Goal: Communication & Community: Answer question/provide support

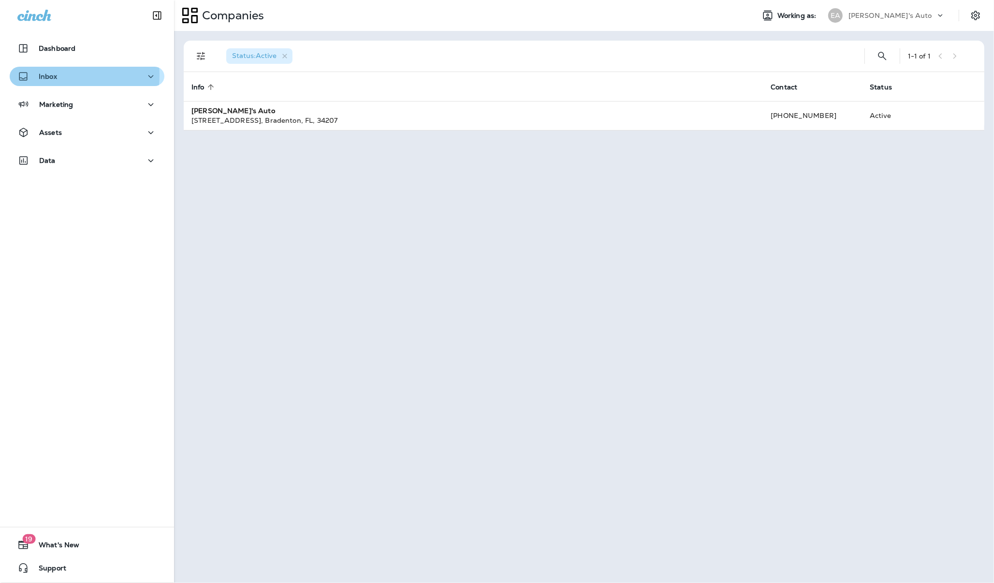
click at [68, 75] on div "Inbox" at bounding box center [86, 77] width 139 height 12
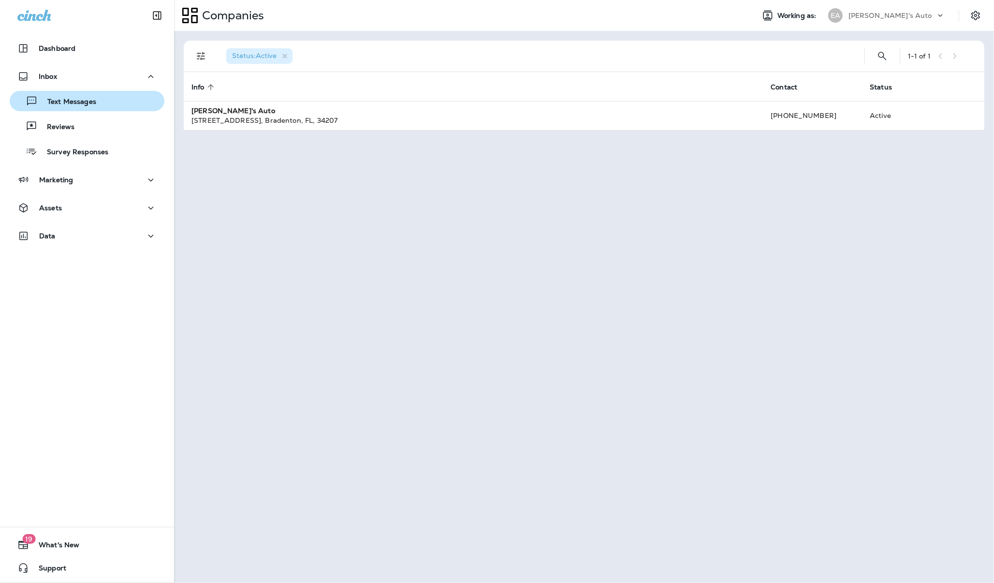
click at [68, 102] on p "Text Messages" at bounding box center [67, 102] width 59 height 9
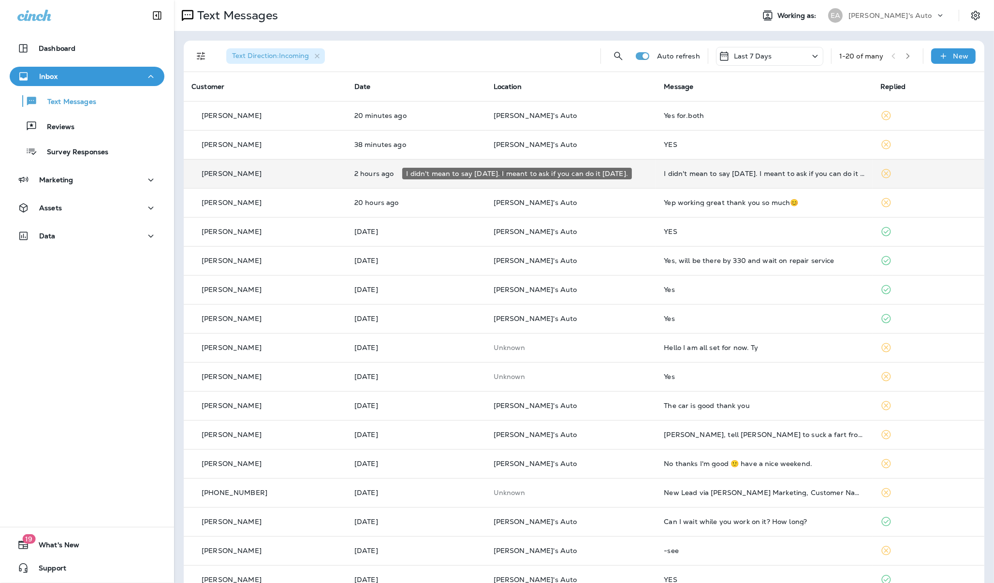
click at [719, 176] on div "I didn't mean to say [DATE]. I meant to ask if you can do it [DATE]." at bounding box center [764, 174] width 201 height 8
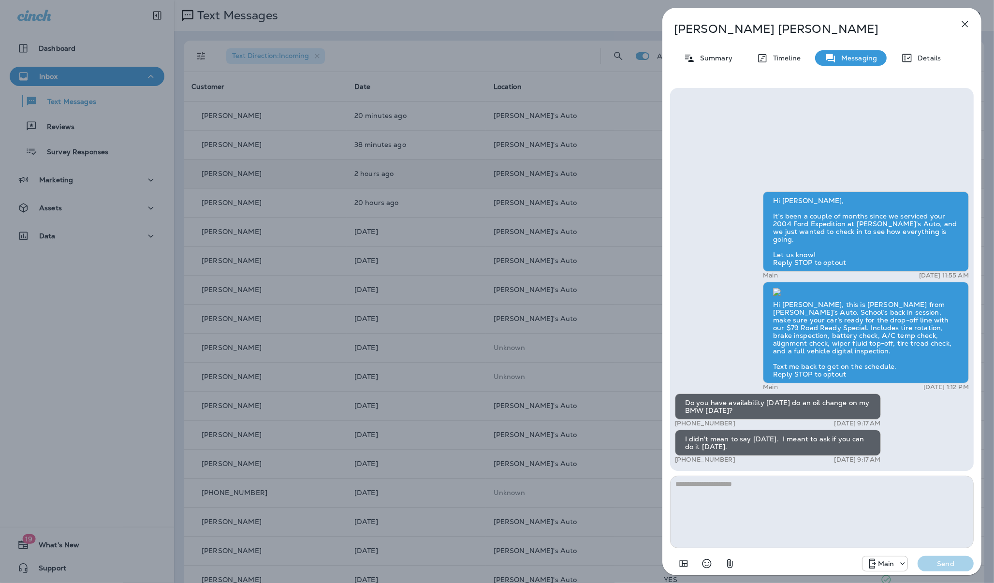
scroll to position [0, 0]
drag, startPoint x: 774, startPoint y: 28, endPoint x: 676, endPoint y: 23, distance: 97.8
click at [676, 23] on p "[PERSON_NAME]" at bounding box center [806, 29] width 264 height 14
copy p "[PERSON_NAME]"
click at [695, 509] on textarea at bounding box center [822, 512] width 304 height 73
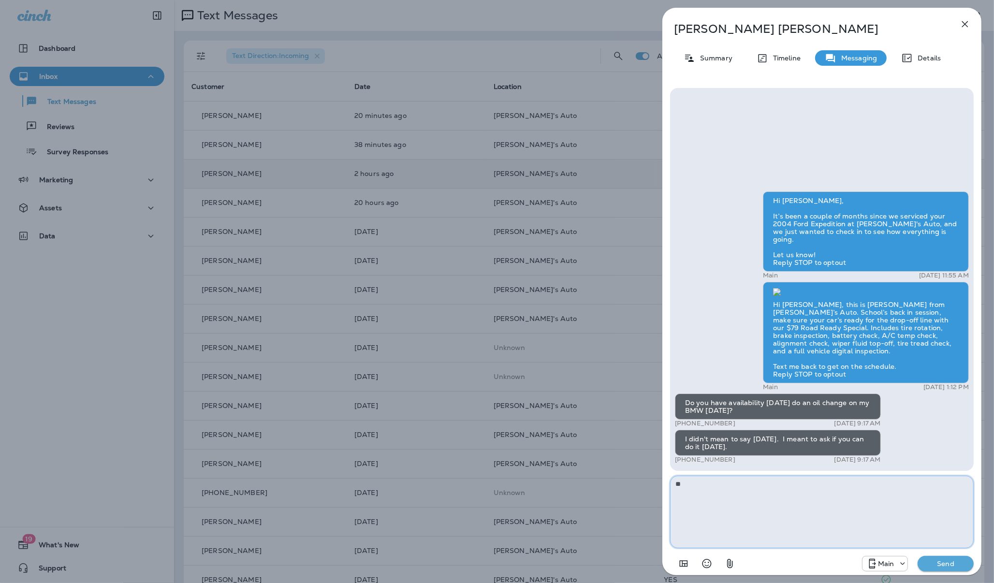
type textarea "*"
type textarea "**********"
click at [953, 566] on p "Send" at bounding box center [945, 563] width 41 height 9
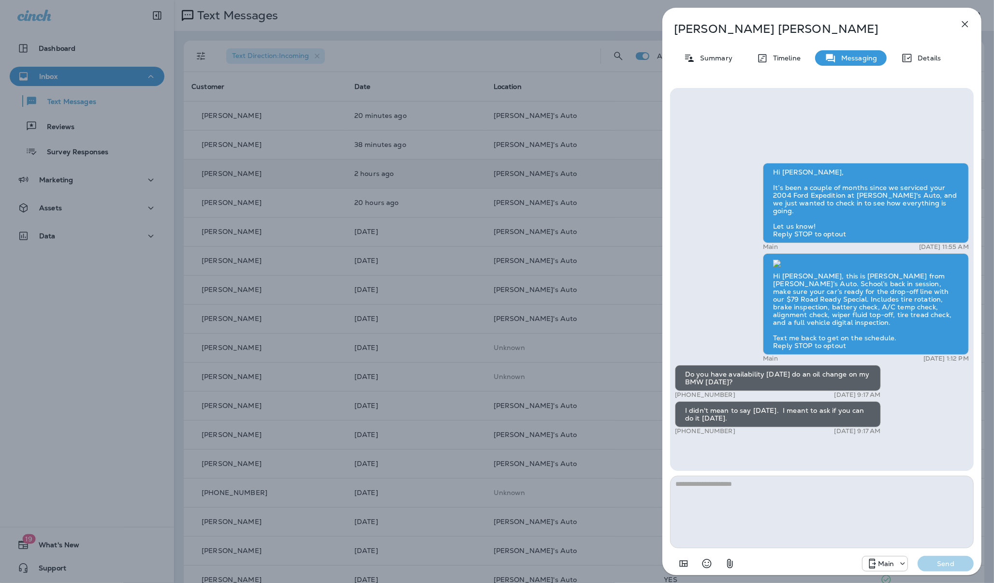
scroll to position [0, 0]
click at [961, 27] on icon "button" at bounding box center [965, 24] width 12 height 12
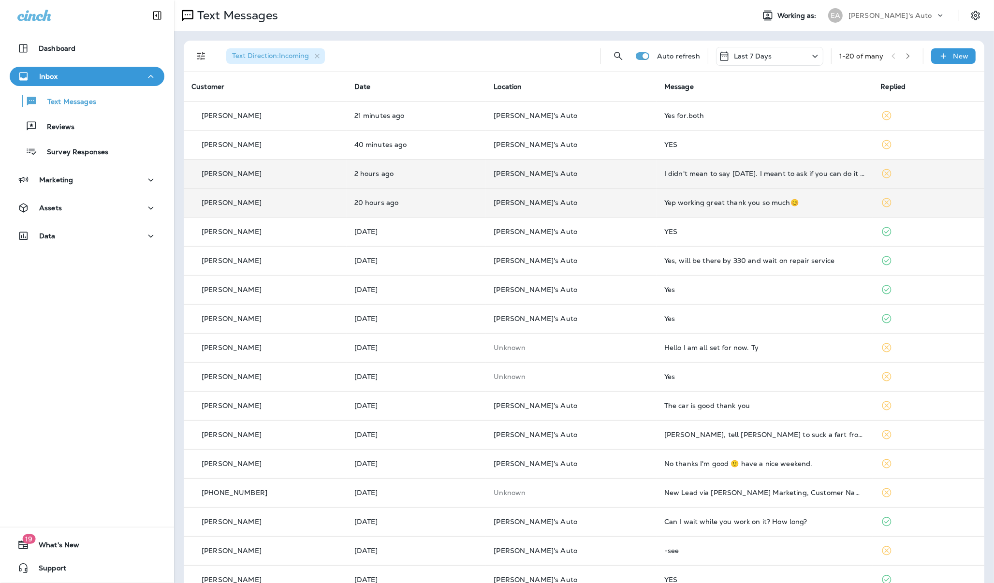
click at [664, 204] on div "Yep working great thank you so much😊" at bounding box center [764, 203] width 201 height 8
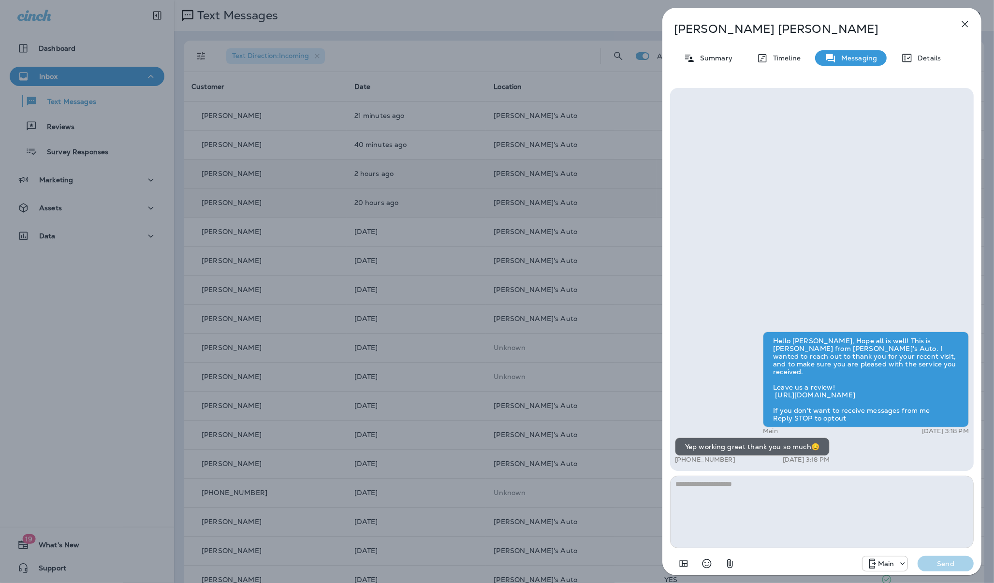
click at [957, 21] on button "button" at bounding box center [964, 24] width 19 height 19
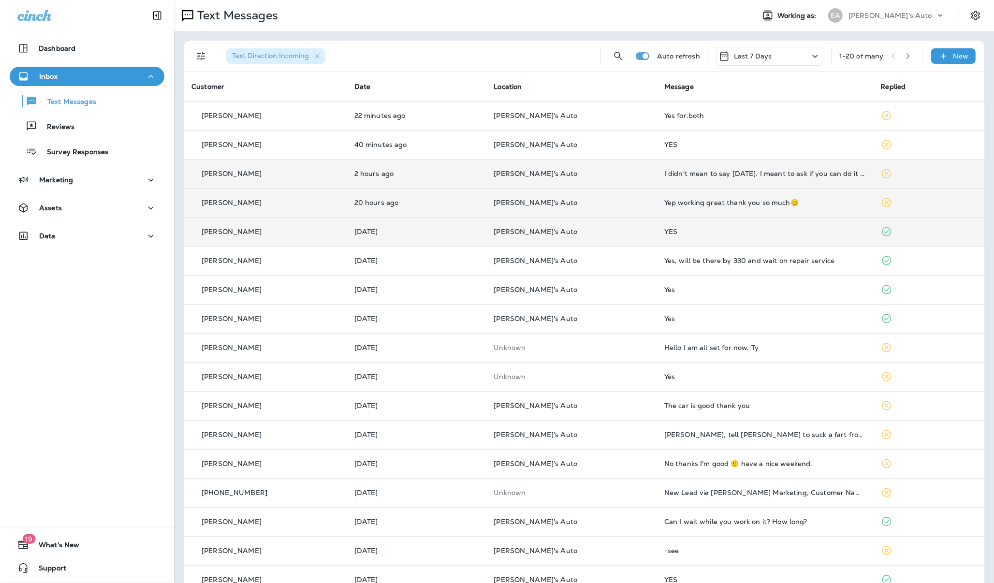
click at [683, 230] on div "YES" at bounding box center [764, 232] width 201 height 8
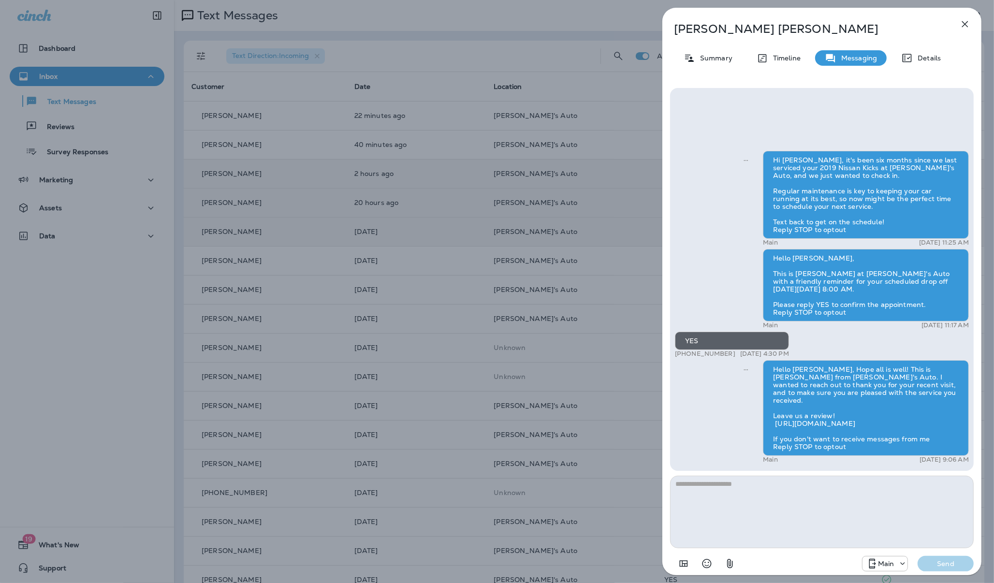
click at [970, 27] on icon "button" at bounding box center [965, 24] width 12 height 12
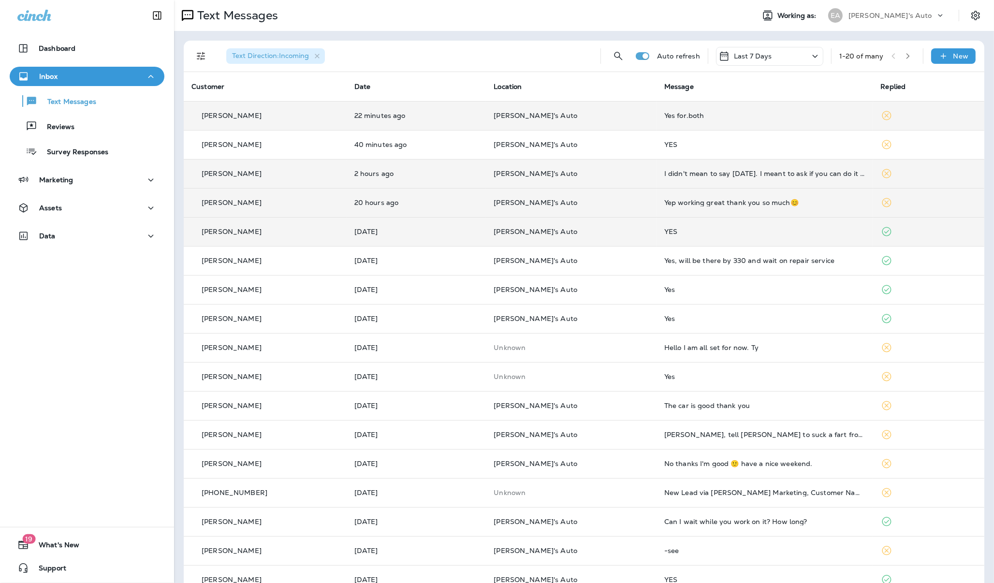
click at [679, 117] on div "Yes for.both" at bounding box center [764, 116] width 201 height 8
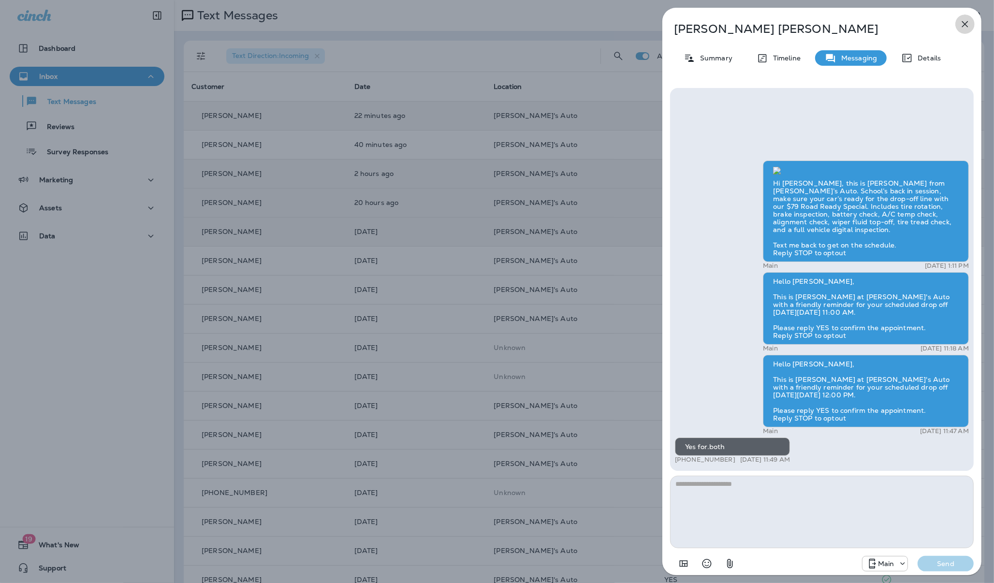
click at [964, 29] on icon "button" at bounding box center [965, 24] width 12 height 12
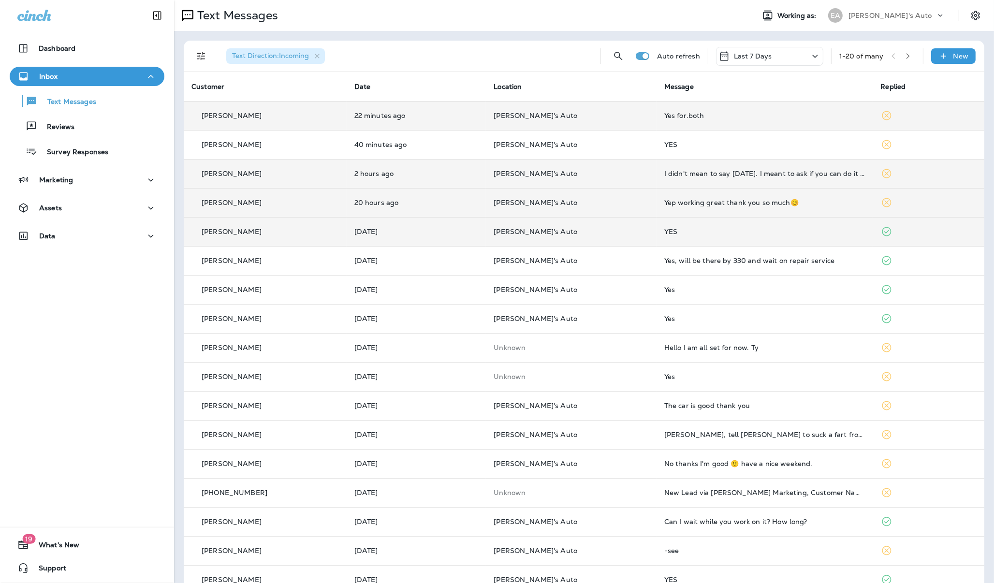
click at [711, 141] on div "YES" at bounding box center [764, 145] width 201 height 8
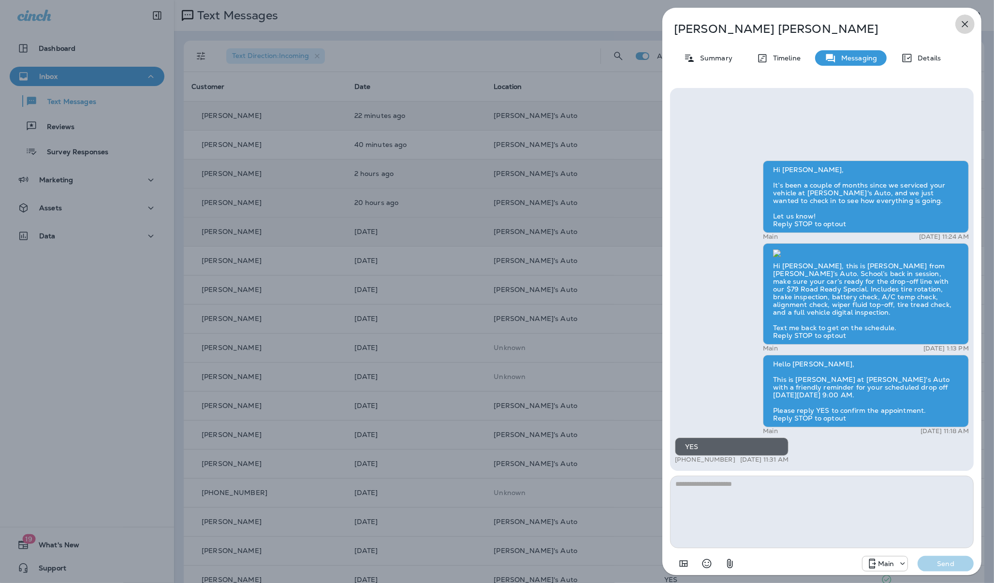
click at [962, 25] on icon "button" at bounding box center [965, 24] width 12 height 12
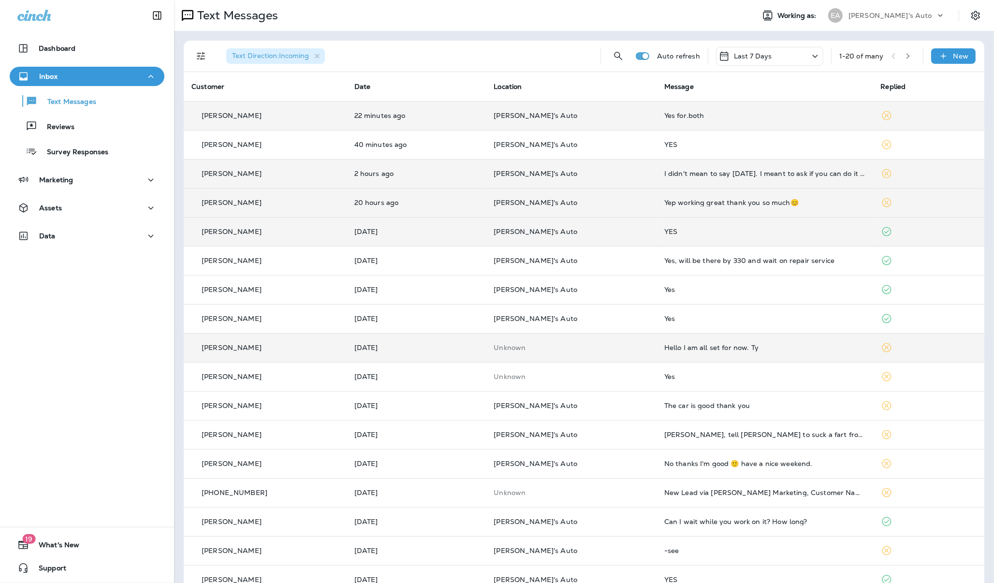
click at [694, 351] on div "Hello I am all set for now. Ty" at bounding box center [764, 348] width 201 height 8
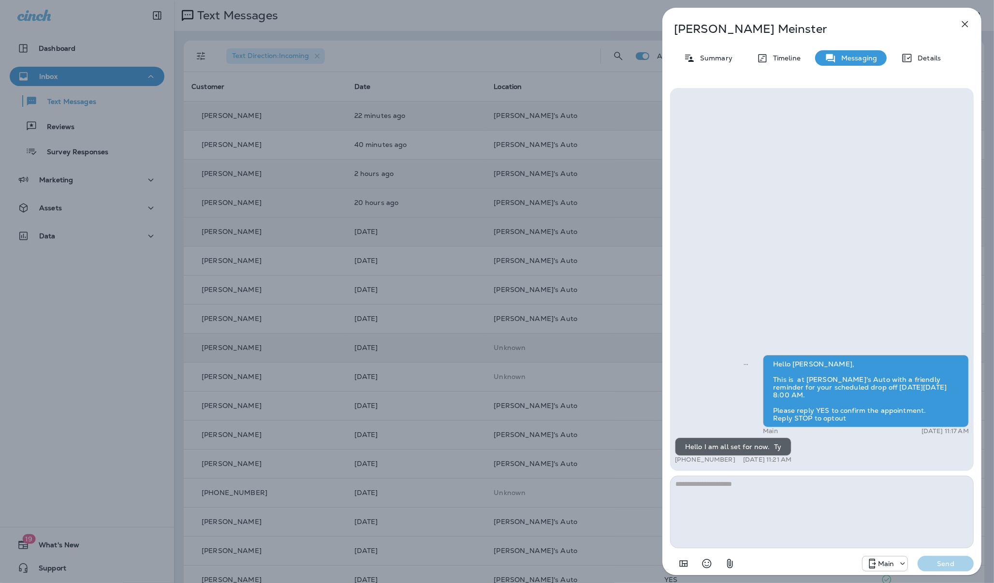
click at [963, 25] on icon "button" at bounding box center [965, 24] width 12 height 12
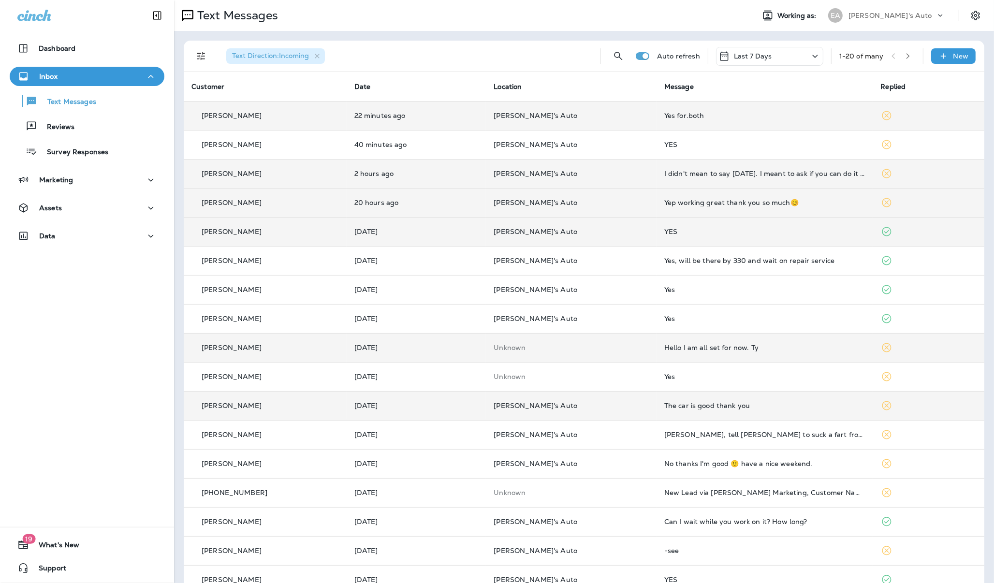
click at [737, 412] on td "The car is good thank you" at bounding box center [765, 405] width 217 height 29
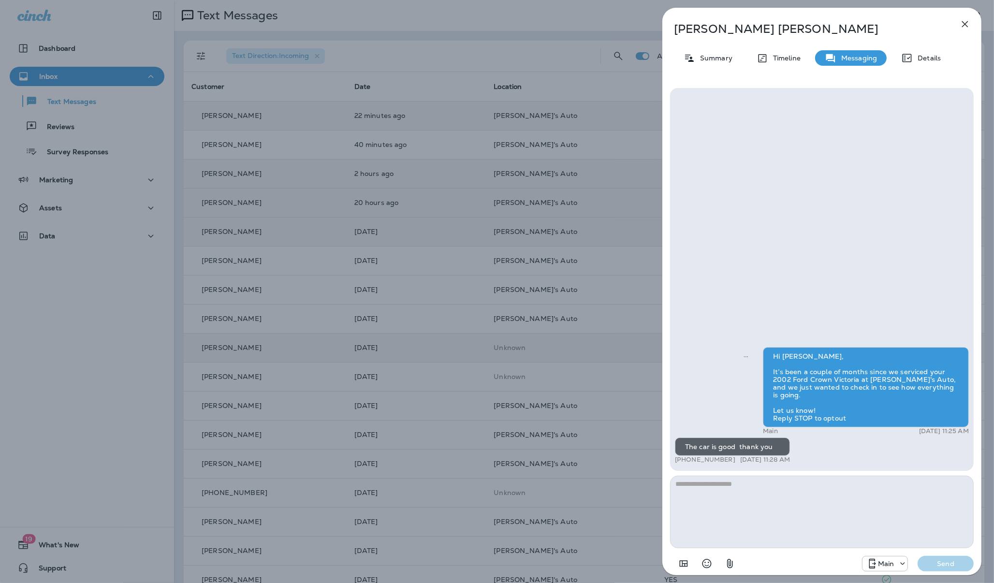
click at [966, 25] on icon "button" at bounding box center [965, 24] width 12 height 12
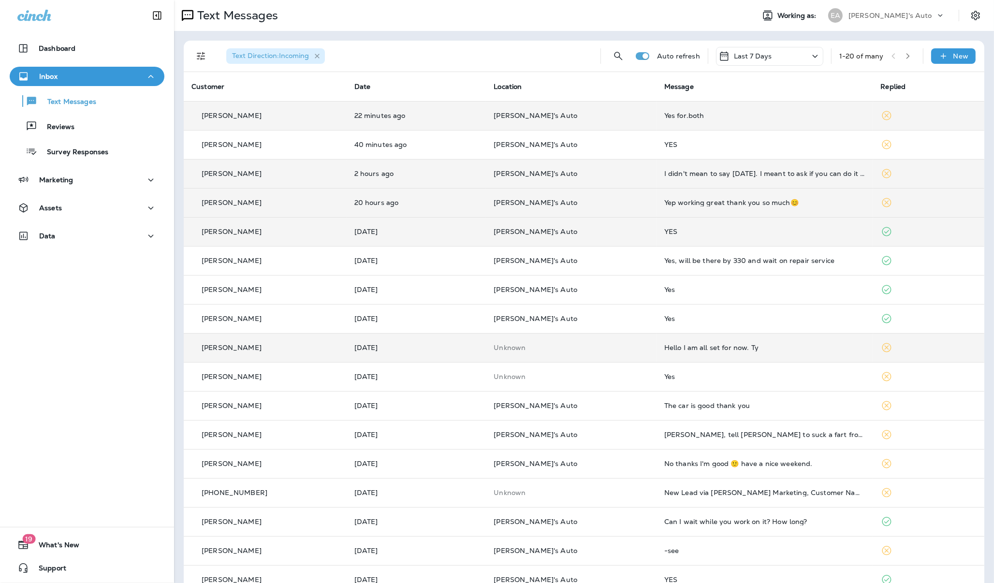
click at [318, 57] on icon "button" at bounding box center [317, 56] width 8 height 8
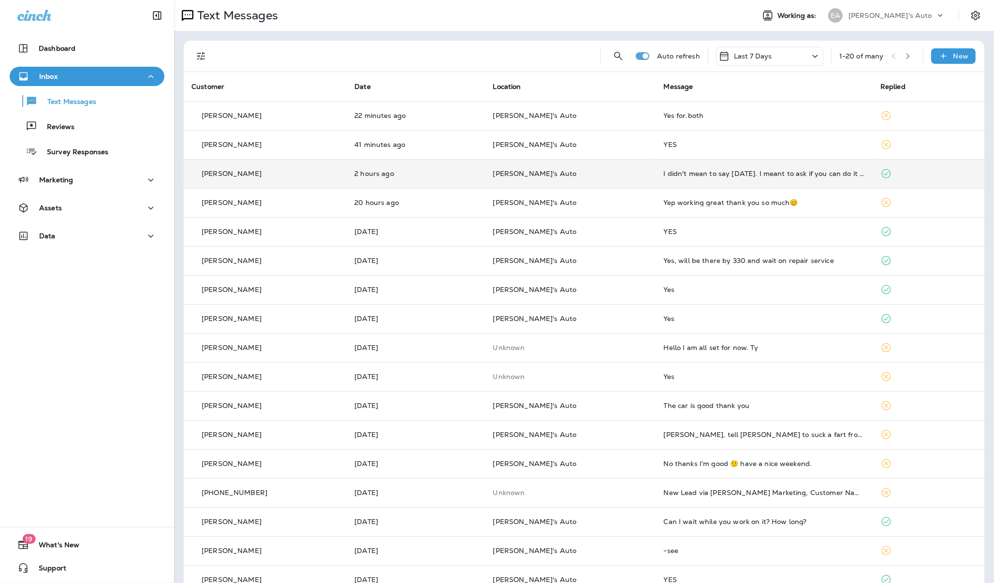
click at [668, 182] on td "I didn't mean to say [DATE]. I meant to ask if you can do it [DATE]." at bounding box center [764, 173] width 217 height 29
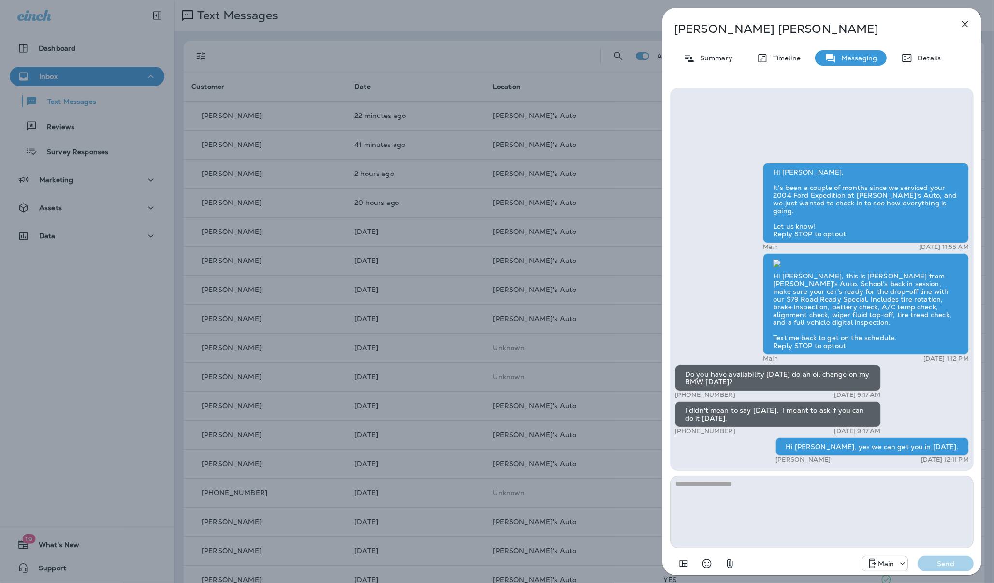
click at [961, 23] on icon "button" at bounding box center [965, 24] width 12 height 12
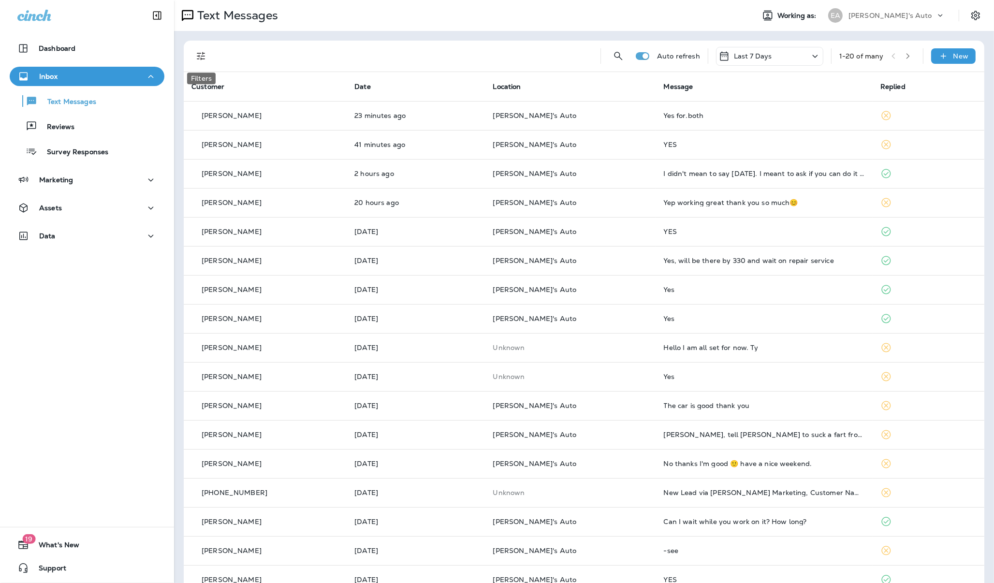
click at [203, 60] on icon "Filters" at bounding box center [201, 56] width 12 height 12
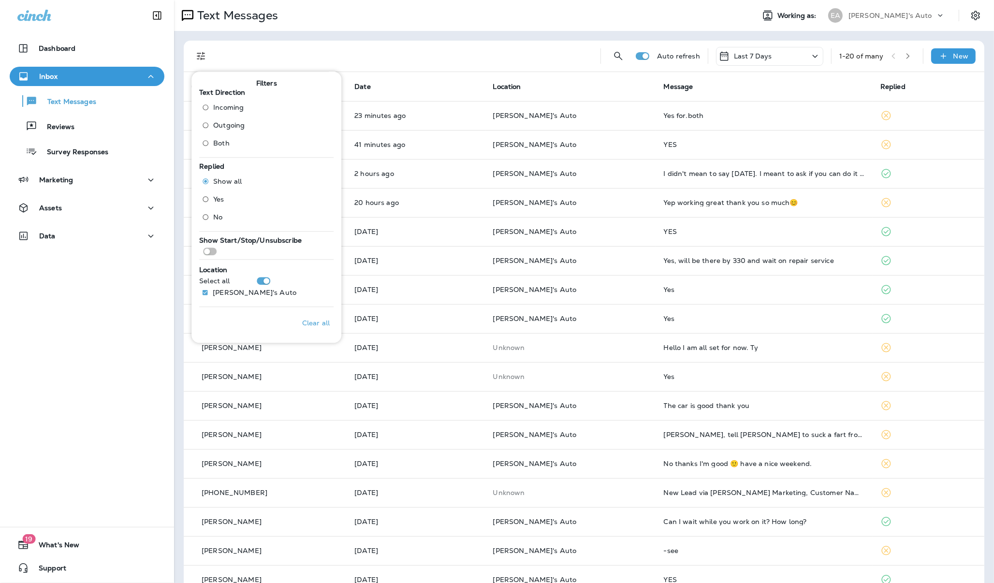
click at [231, 131] on label "Outgoing" at bounding box center [221, 124] width 47 height 15
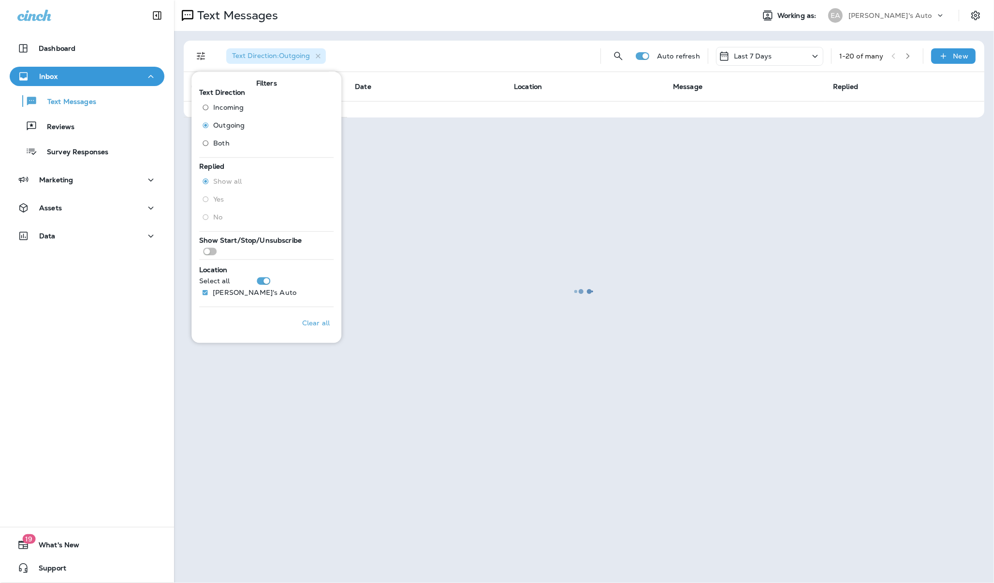
click at [418, 57] on div at bounding box center [584, 291] width 818 height 581
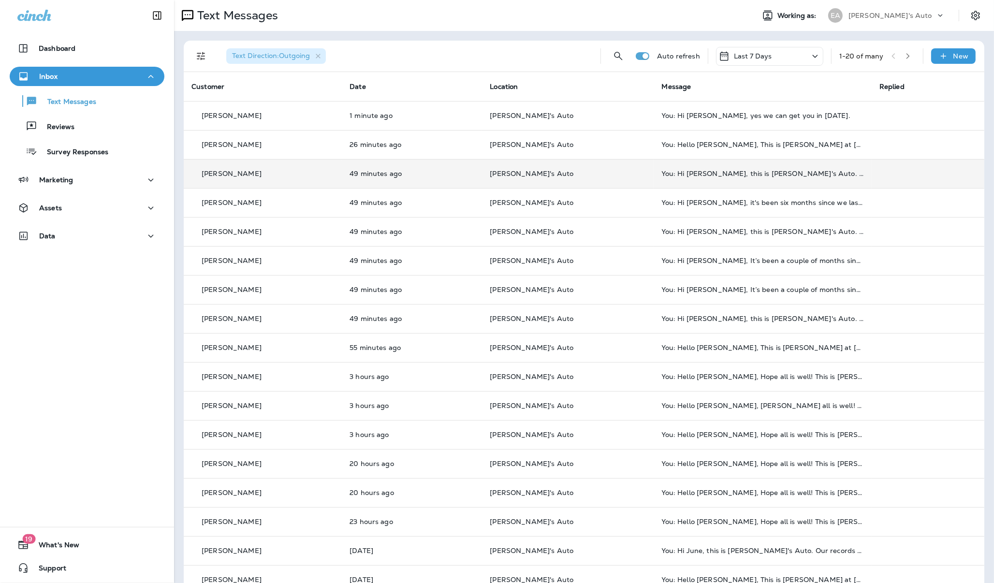
click at [693, 179] on td "You: Hi [PERSON_NAME], this is [PERSON_NAME]'s Auto. Our records show your 2020…" at bounding box center [763, 173] width 218 height 29
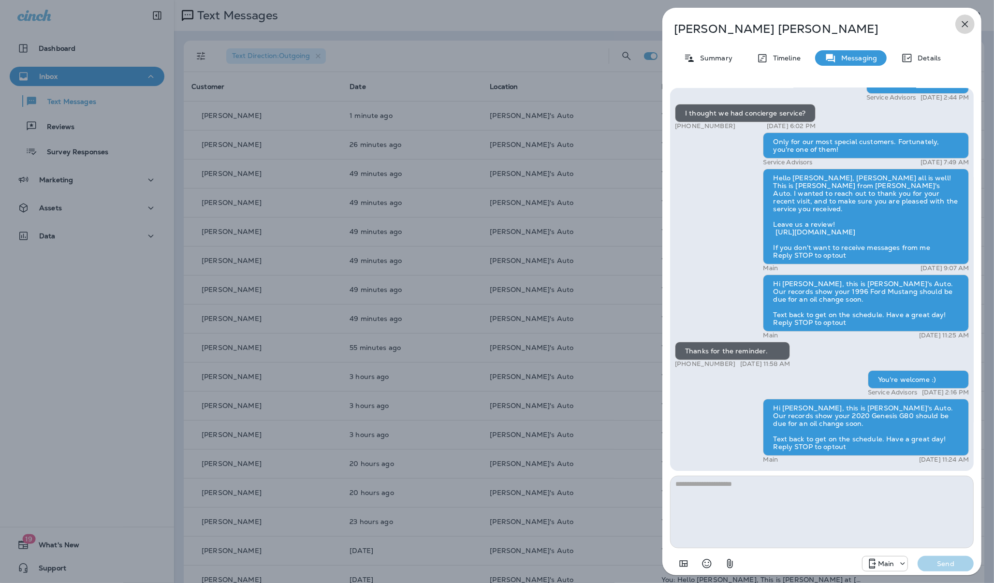
click at [966, 21] on icon "button" at bounding box center [965, 24] width 12 height 12
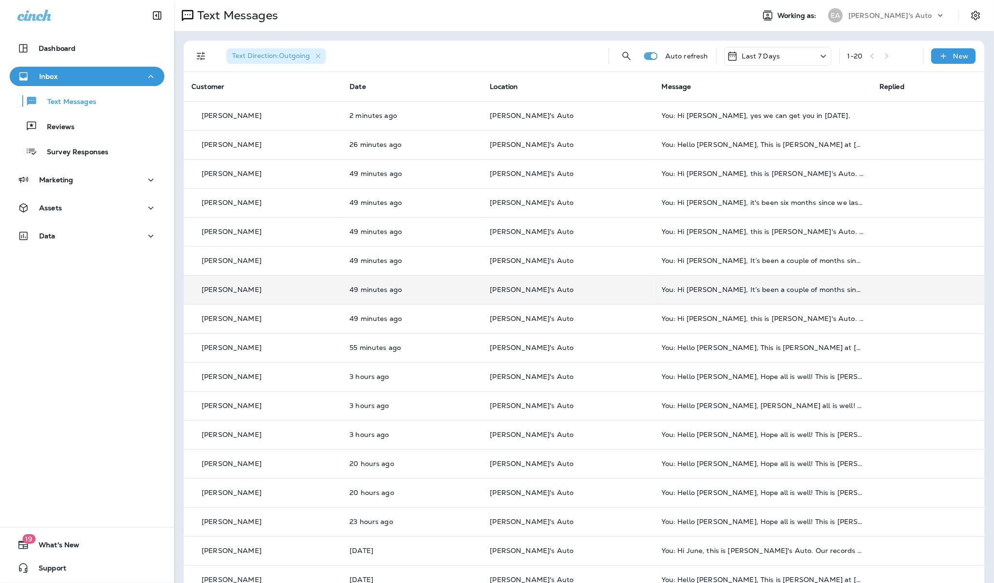
click at [712, 284] on td "You: Hi [PERSON_NAME], It’s been a couple of months since we serviced your 2017…" at bounding box center [763, 289] width 218 height 29
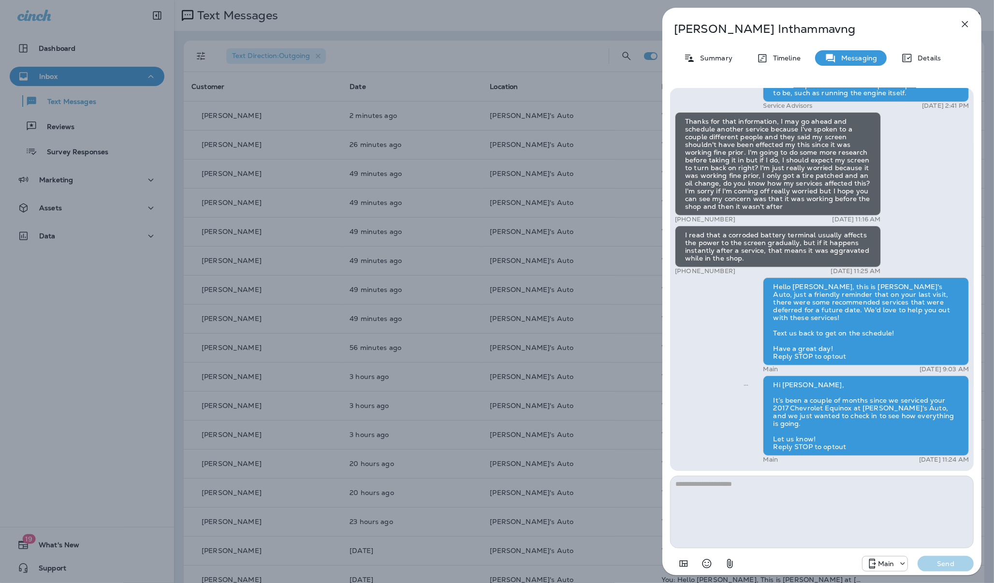
click at [972, 25] on button "button" at bounding box center [964, 24] width 19 height 19
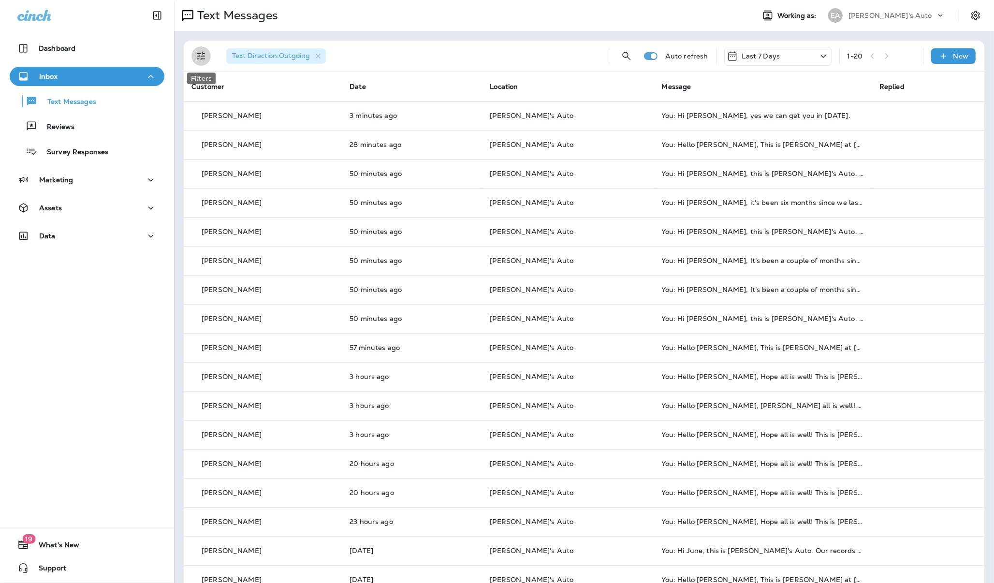
click at [205, 57] on icon "Filters" at bounding box center [201, 56] width 12 height 12
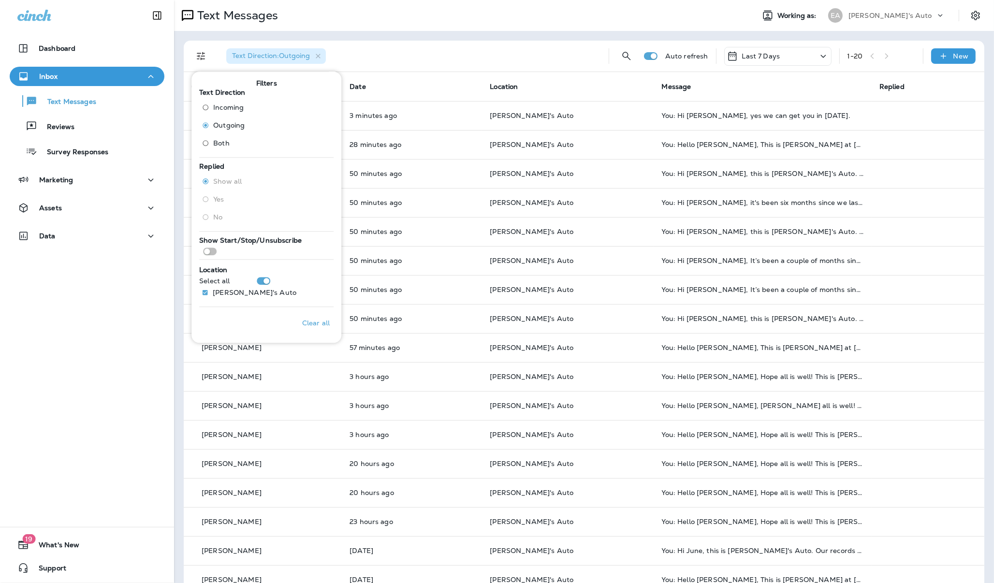
click at [221, 139] on span "Both" at bounding box center [221, 143] width 16 height 8
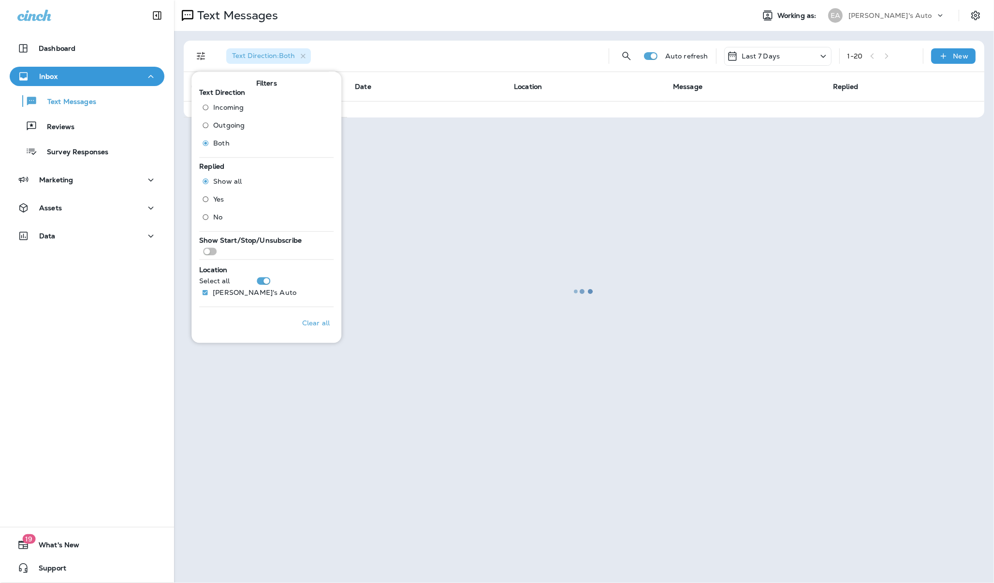
click at [409, 59] on div at bounding box center [584, 291] width 818 height 581
